Goal: Information Seeking & Learning: Find specific fact

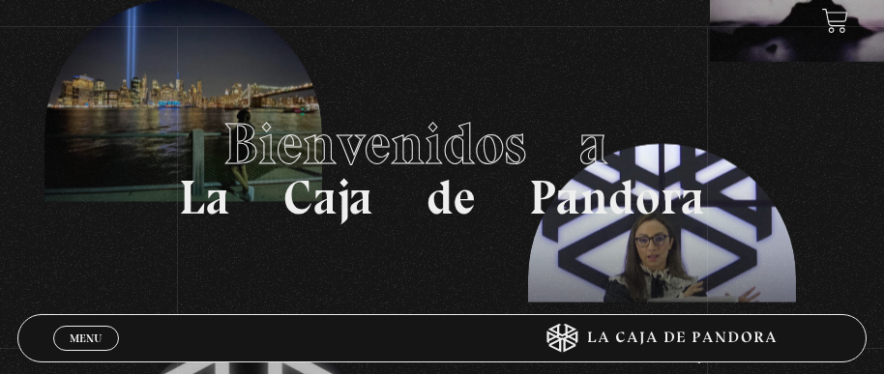
click at [91, 339] on span "Menu" at bounding box center [86, 339] width 32 height 12
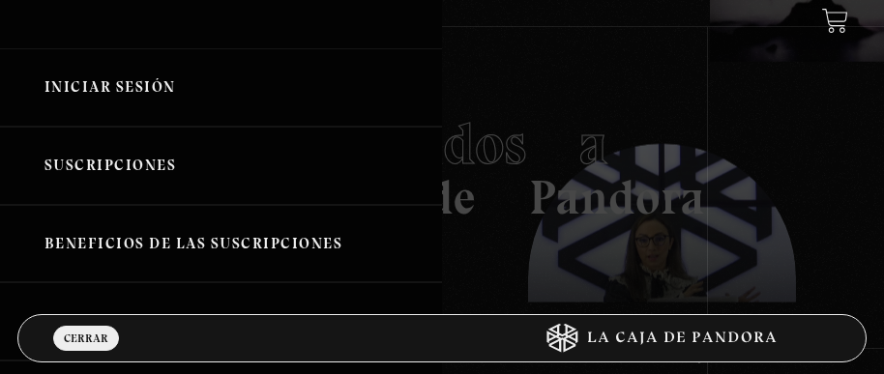
click at [118, 91] on link "Iniciar Sesión" at bounding box center [221, 87] width 442 height 78
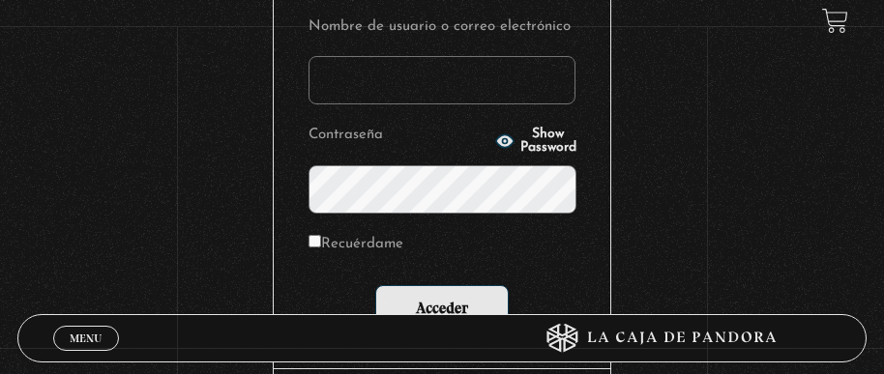
scroll to position [387, 0]
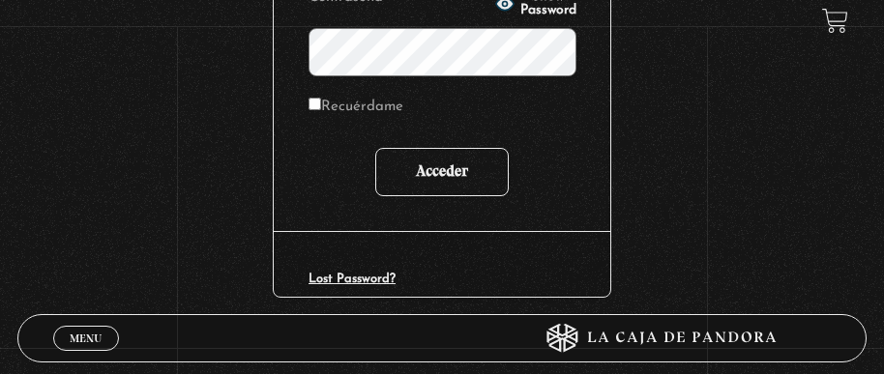
type input "[EMAIL_ADDRESS][DOMAIN_NAME]"
click at [449, 171] on input "Acceder" at bounding box center [441, 172] width 133 height 48
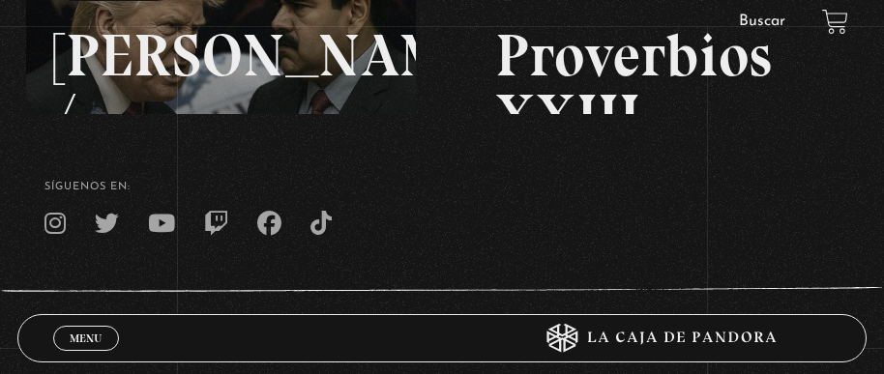
scroll to position [15, 0]
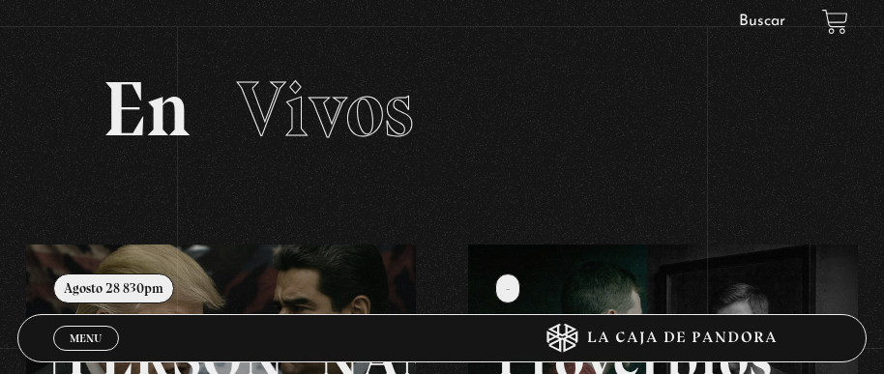
click at [93, 343] on span "Menu" at bounding box center [86, 339] width 32 height 12
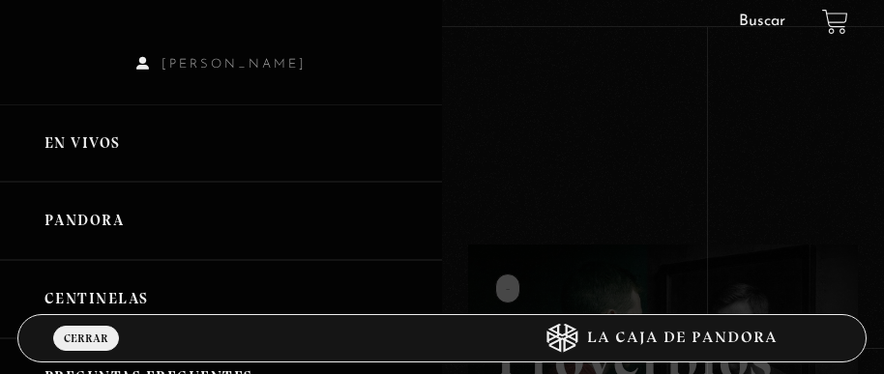
click at [91, 222] on link "Pandora" at bounding box center [221, 221] width 442 height 78
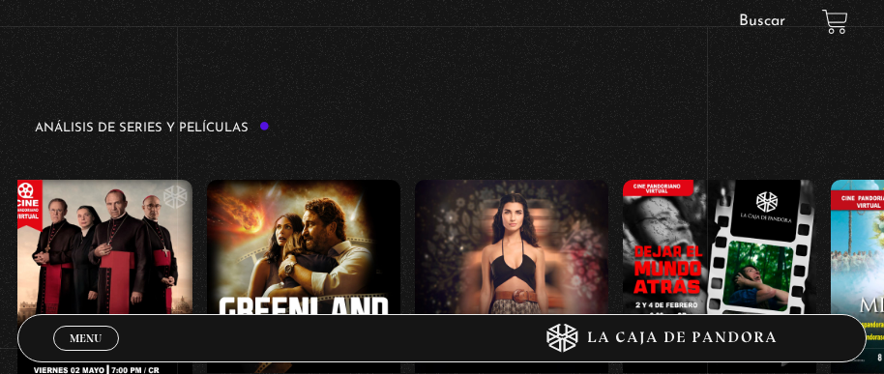
scroll to position [0, 110]
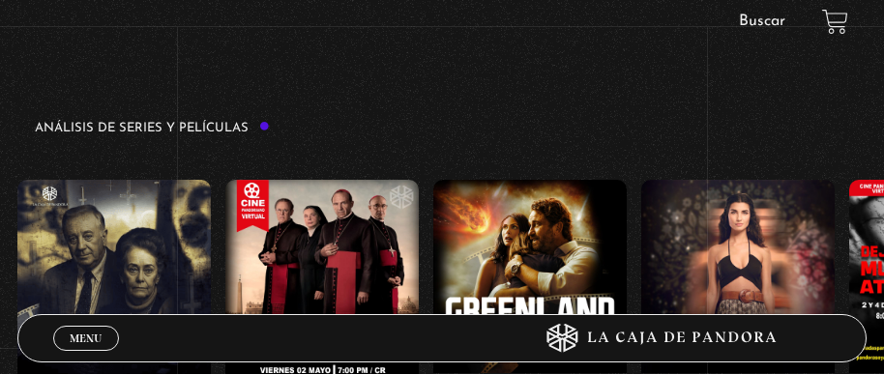
drag, startPoint x: 681, startPoint y: 179, endPoint x: 718, endPoint y: 214, distance: 50.6
click at [718, 213] on figure at bounding box center [737, 296] width 193 height 232
drag, startPoint x: 310, startPoint y: 202, endPoint x: 616, endPoint y: 198, distance: 306.7
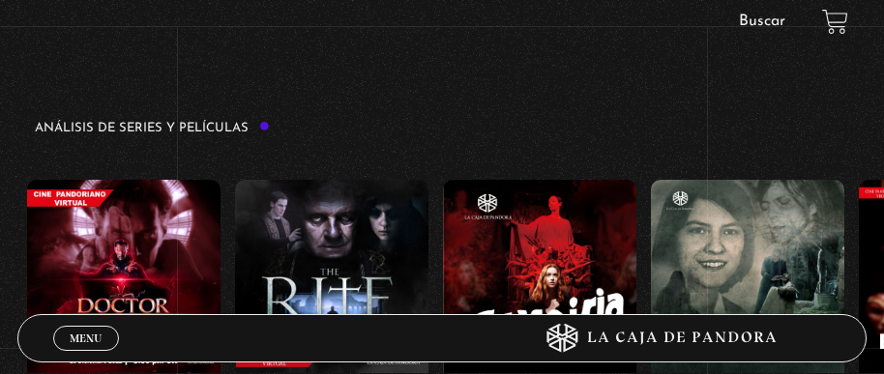
scroll to position [0, 1806]
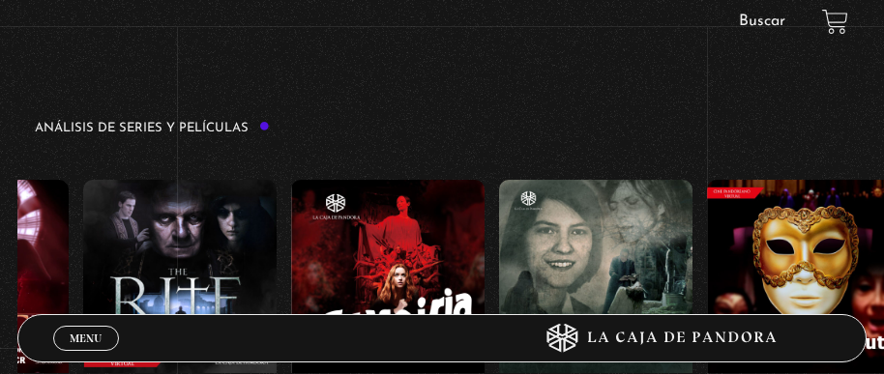
drag, startPoint x: 726, startPoint y: 189, endPoint x: 366, endPoint y: 195, distance: 359.9
click at [366, 195] on div "El Conjuro Conclave Greenland – Meteoritos Mi Otra Yo Dejar el Mundo Atrás Mids…" at bounding box center [463, 314] width 4504 height 320
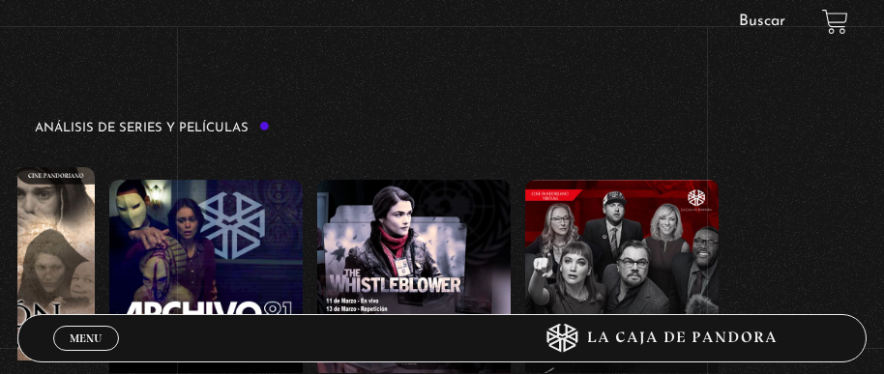
scroll to position [0, 2874]
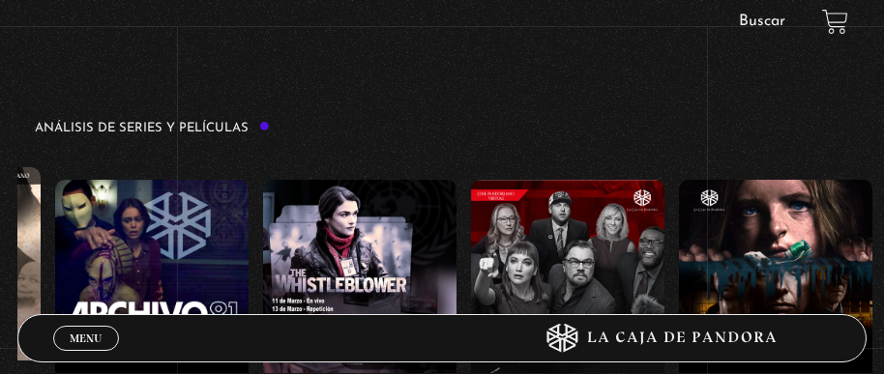
drag, startPoint x: 675, startPoint y: 185, endPoint x: 525, endPoint y: 190, distance: 150.0
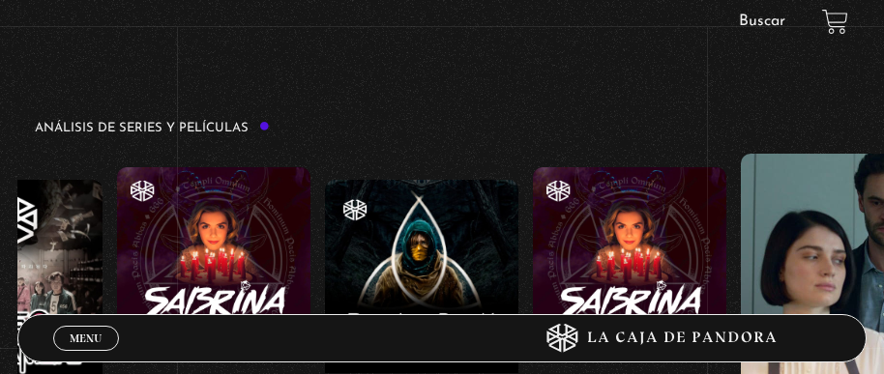
scroll to position [0, 3888]
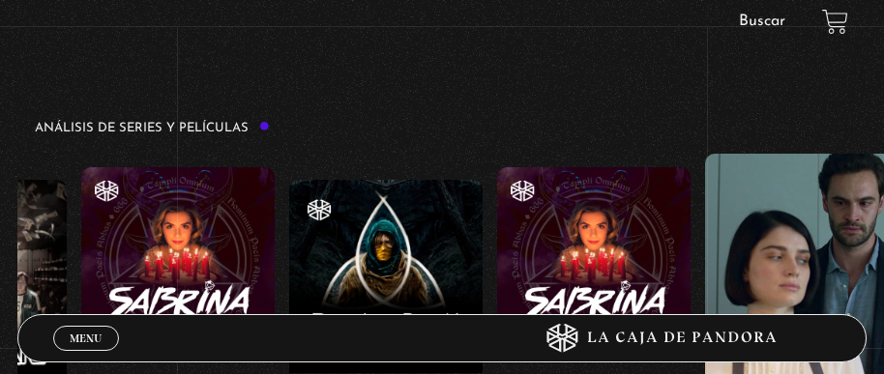
drag, startPoint x: 753, startPoint y: 179, endPoint x: 497, endPoint y: 182, distance: 255.4
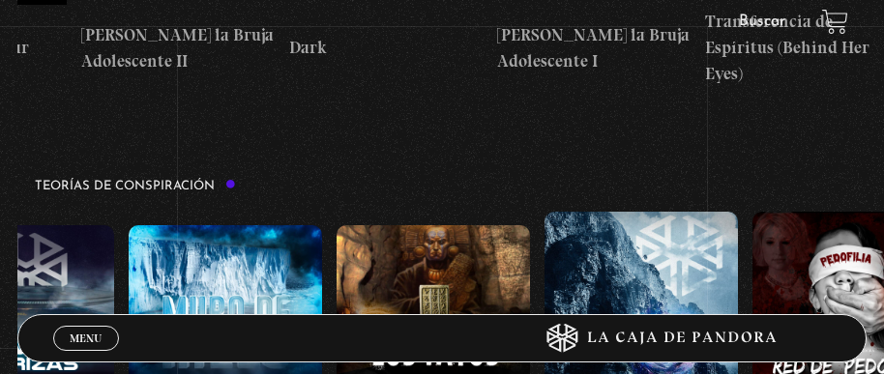
scroll to position [0, 560]
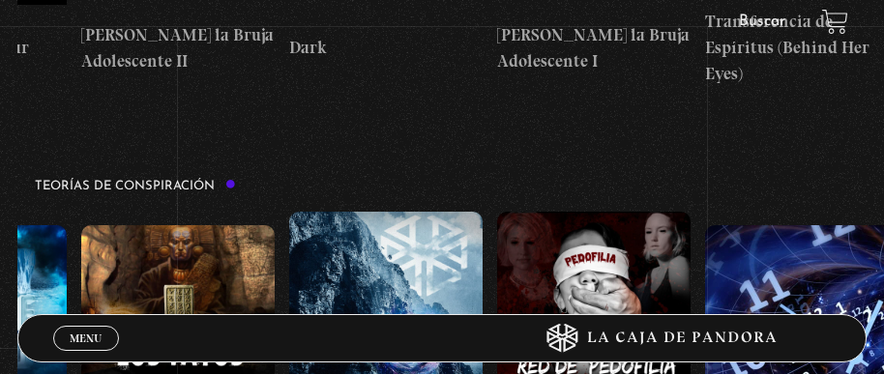
drag, startPoint x: 619, startPoint y: 218, endPoint x: 370, endPoint y: 216, distance: 249.6
click at [370, 216] on div "Arca de la Alianza Desclasificado Naves Nodrizas Muro de Hielo La Cueva de los …" at bounding box center [142, 359] width 1371 height 294
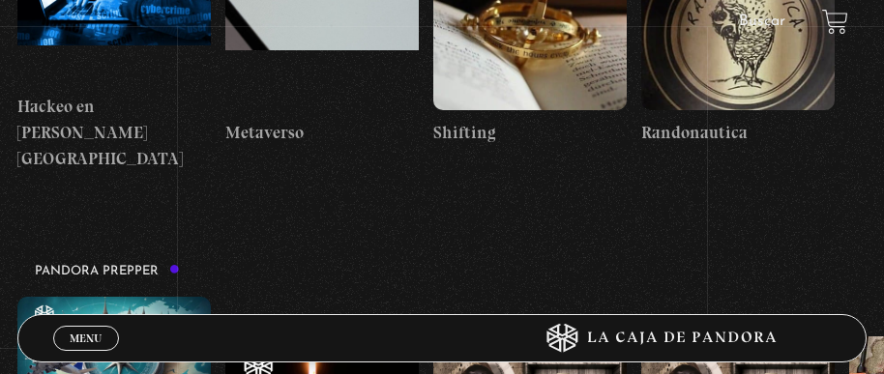
scroll to position [3869, 0]
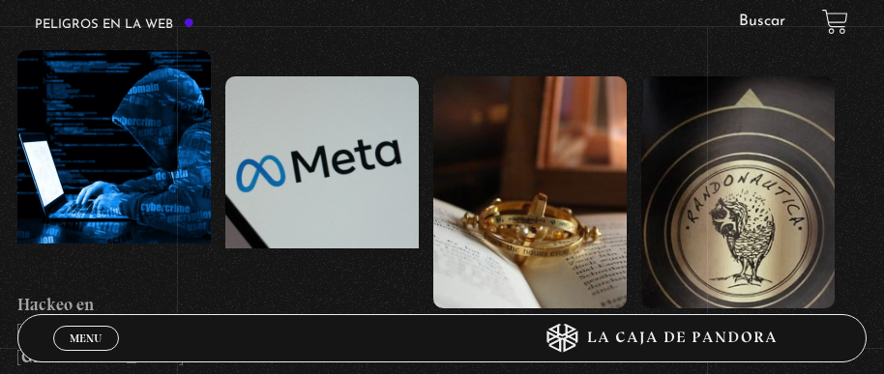
click at [771, 15] on link "Buscar" at bounding box center [762, 21] width 46 height 15
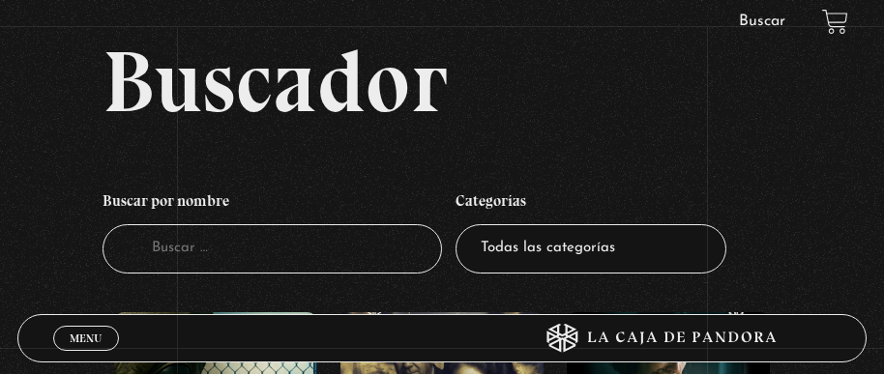
click at [360, 231] on input "Buscador" at bounding box center [273, 248] width 340 height 49
type input "cuarto [PERSON_NAME]"
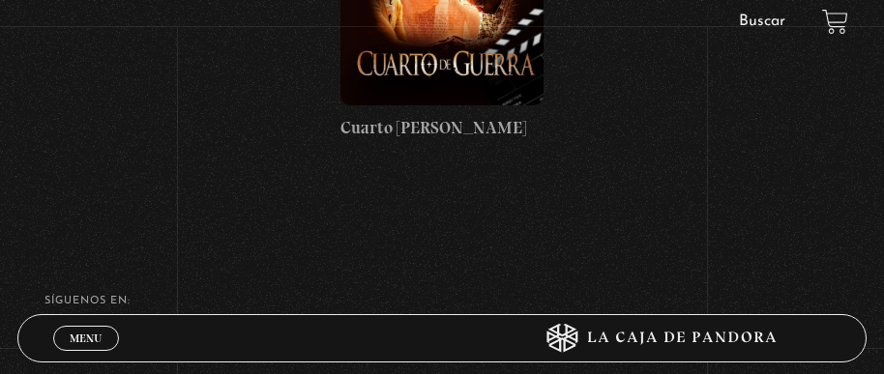
scroll to position [290, 0]
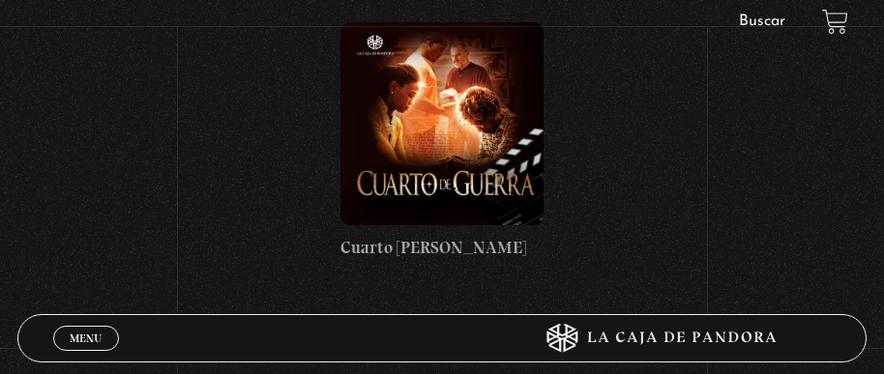
click at [468, 142] on figure at bounding box center [443, 123] width 204 height 203
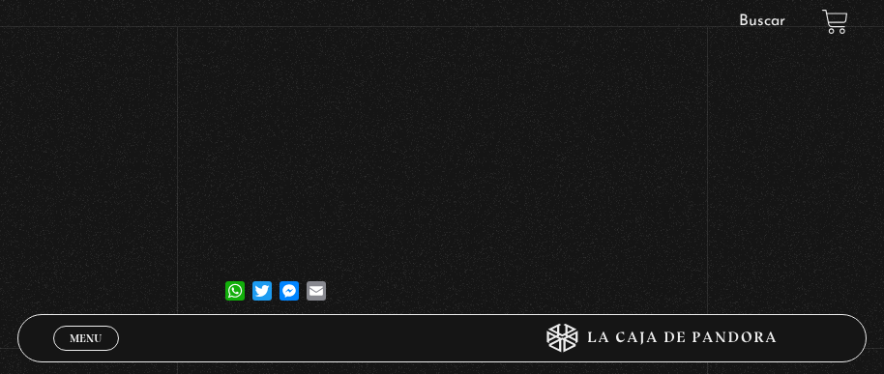
scroll to position [290, 0]
